Goal: Check status: Check status

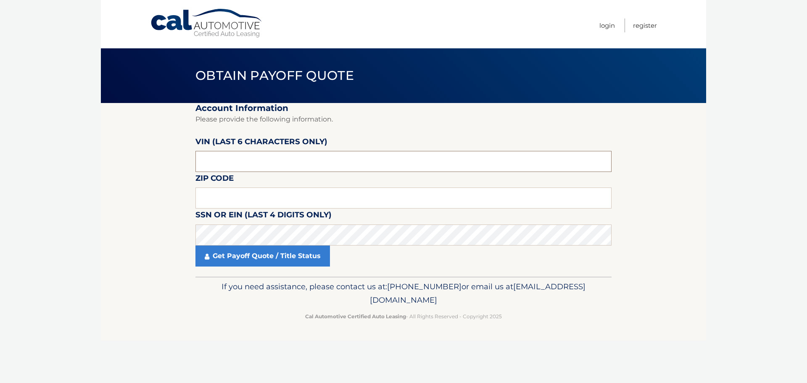
click at [220, 164] on input "text" at bounding box center [403, 161] width 416 height 21
type input "710681"
click at [212, 201] on input "text" at bounding box center [403, 197] width 416 height 21
type input "07748"
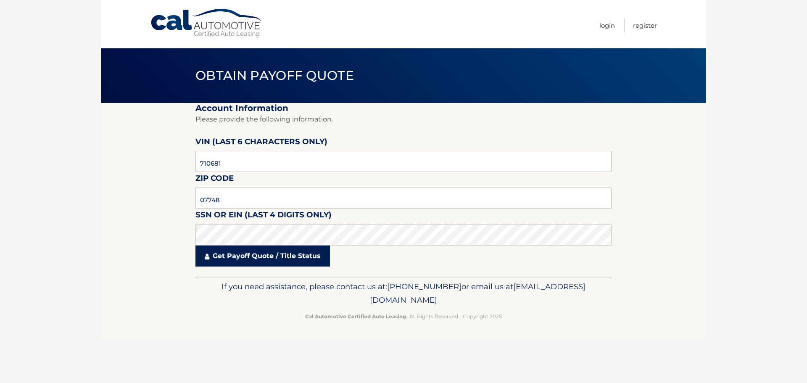
click at [275, 259] on link "Get Payoff Quote / Title Status" at bounding box center [262, 255] width 135 height 21
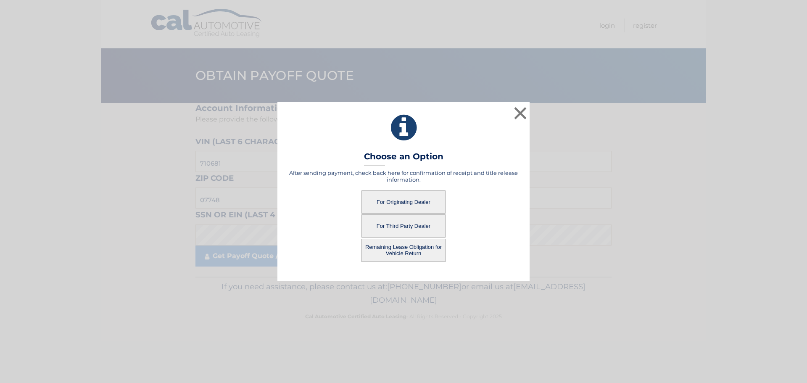
click at [398, 201] on button "For Originating Dealer" at bounding box center [403, 201] width 84 height 23
click at [393, 200] on button "For Originating Dealer" at bounding box center [403, 201] width 84 height 23
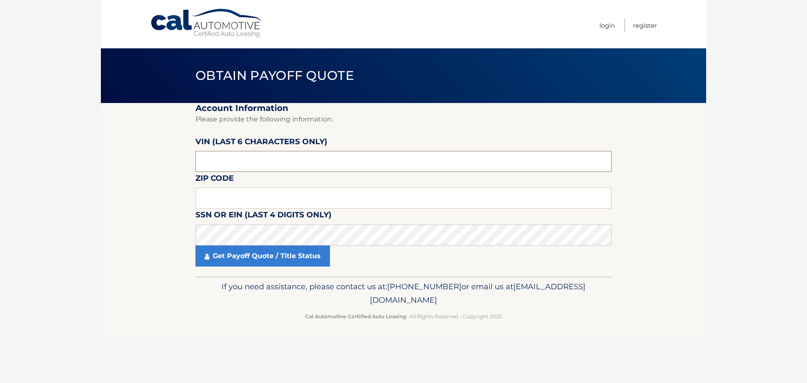
click at [250, 158] on input "text" at bounding box center [403, 161] width 416 height 21
type input "710681"
type input "07748"
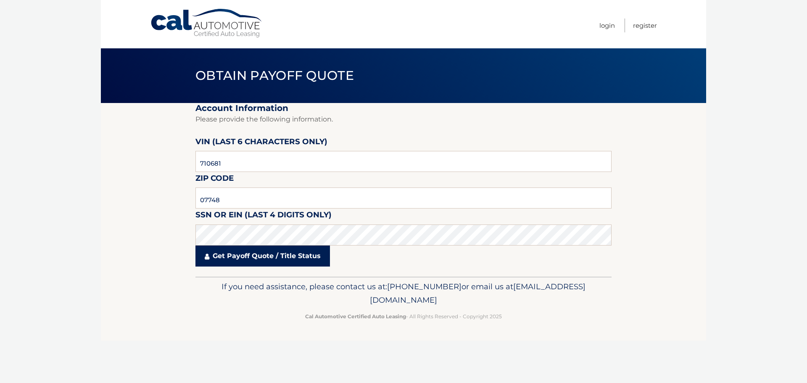
click at [277, 255] on link "Get Payoff Quote / Title Status" at bounding box center [262, 255] width 135 height 21
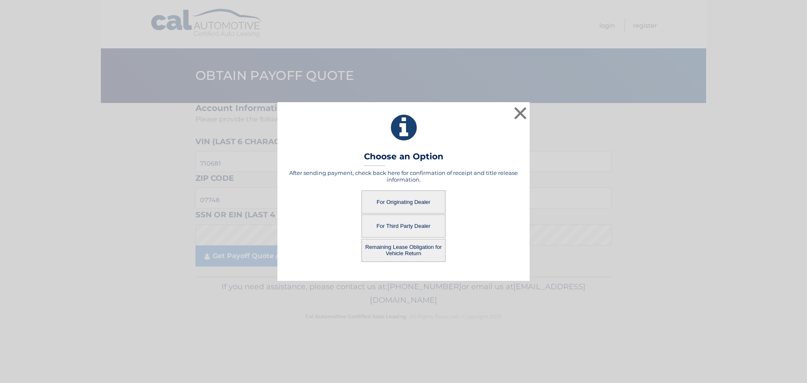
click at [405, 200] on button "For Originating Dealer" at bounding box center [403, 201] width 84 height 23
click at [395, 198] on button "For Originating Dealer" at bounding box center [403, 201] width 84 height 23
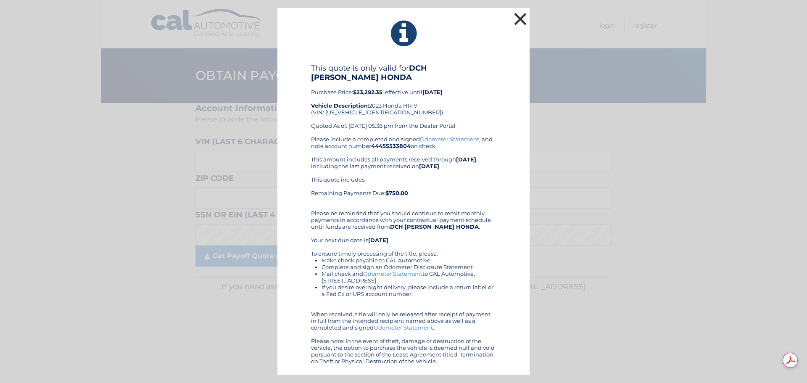
click at [520, 22] on button "×" at bounding box center [520, 19] width 17 height 17
